Goal: Use online tool/utility: Utilize a website feature to perform a specific function

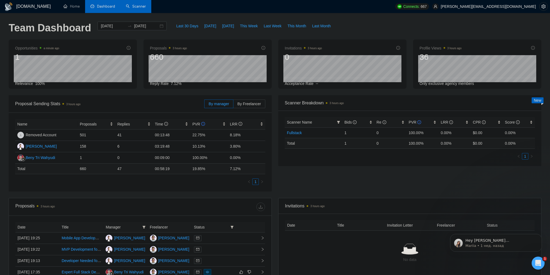
click at [135, 8] on link "Scanner" at bounding box center [136, 6] width 20 height 5
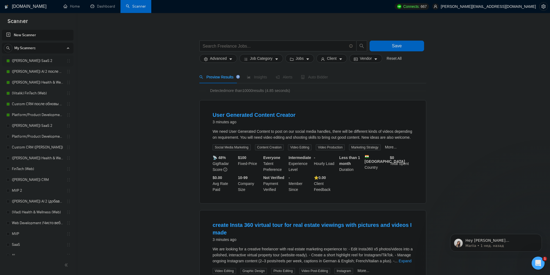
click at [39, 61] on link "([PERSON_NAME]) SaaS 2" at bounding box center [37, 60] width 51 height 11
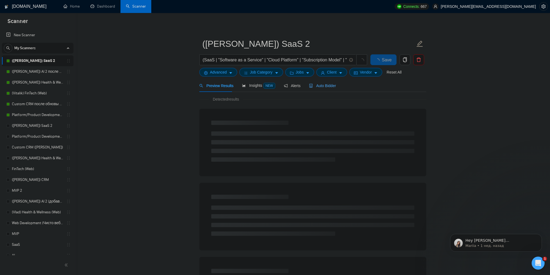
click at [314, 86] on span "Auto Bidder" at bounding box center [322, 86] width 27 height 4
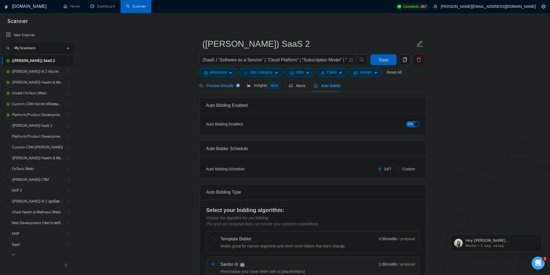
click at [214, 85] on span "Preview Results" at bounding box center [218, 86] width 39 height 4
